Goal: Find specific page/section: Find specific page/section

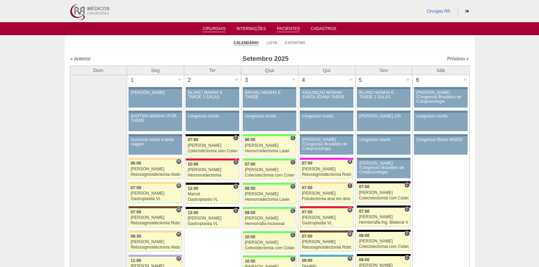
click at [291, 28] on link "Pacientes" at bounding box center [288, 29] width 23 height 6
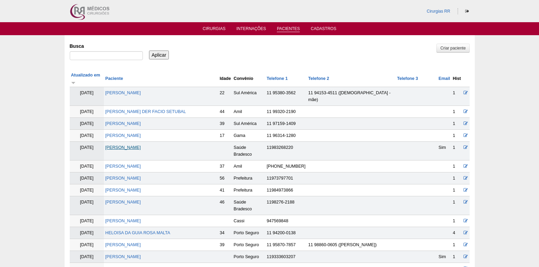
click at [140, 145] on link "[PERSON_NAME]" at bounding box center [123, 147] width 36 height 5
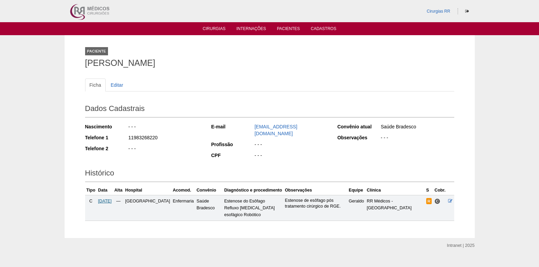
click at [106, 203] on span "08/10/2025" at bounding box center [105, 201] width 14 height 5
